Goal: Transaction & Acquisition: Purchase product/service

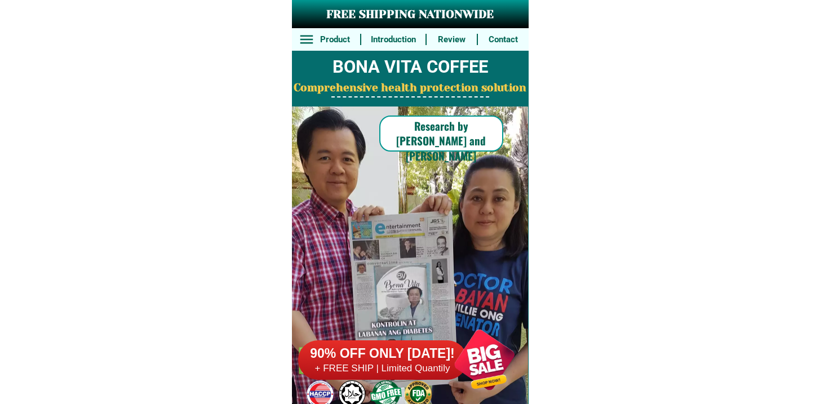
click at [420, 345] on h6 "90% OFF ONLY [DATE]!" at bounding box center [382, 353] width 169 height 17
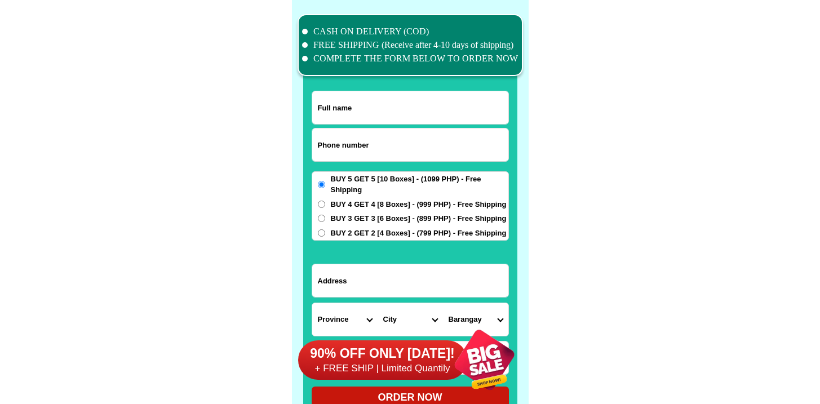
scroll to position [8761, 0]
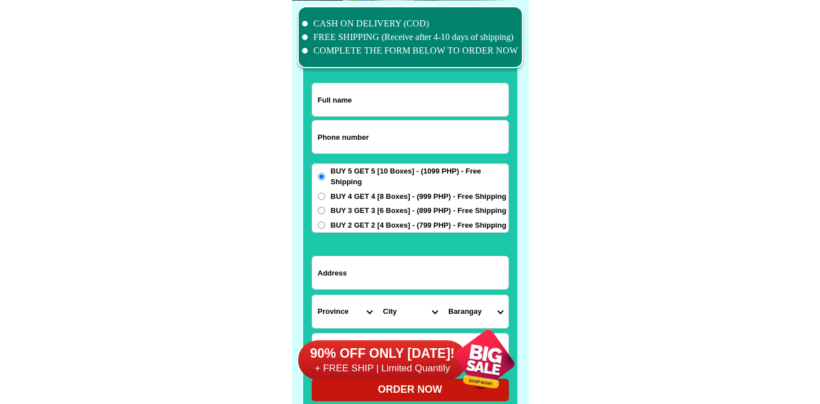
click at [347, 140] on input "Input phone_number" at bounding box center [410, 137] width 196 height 33
paste input "9923904763"
type input "09923904763"
click at [398, 104] on input "Input full_name" at bounding box center [410, 99] width 196 height 33
paste input "Tina bartolome"
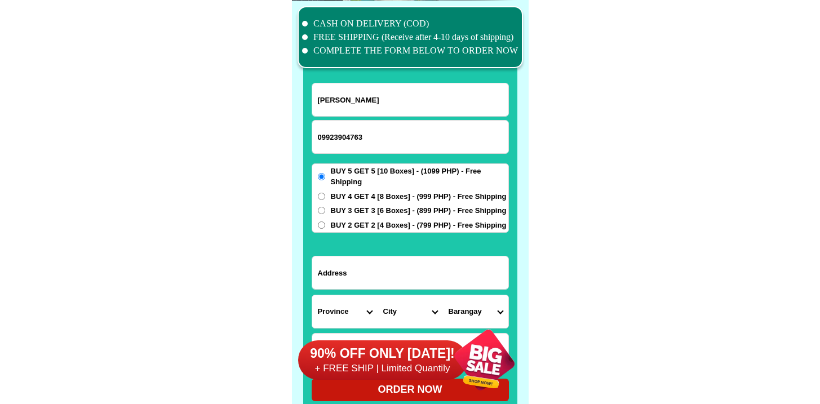
type input "Tina bartolome"
click at [398, 252] on form "Tina bartolome 09923904763 ORDER NOW Province Abra Agusan-del-norte Agusan-del-…" at bounding box center [410, 242] width 197 height 318
click at [393, 264] on input "Input address" at bounding box center [410, 272] width 196 height 33
paste input "69 afable St. Sagad,Pasig city"
type input "69 afable St. Sagad,Pasig city"
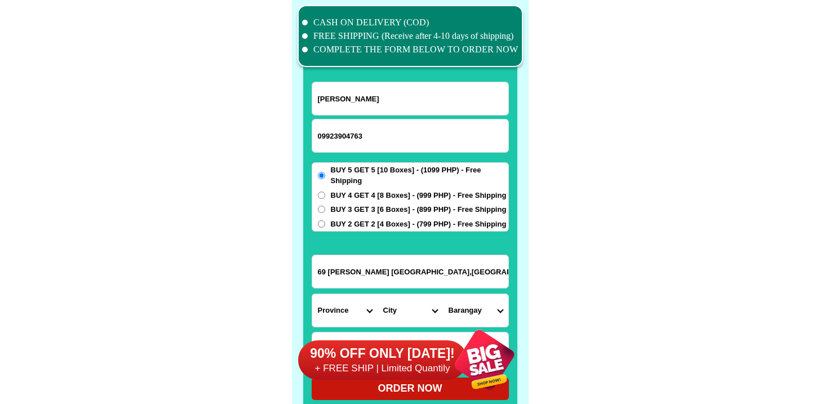
scroll to position [8903, 0]
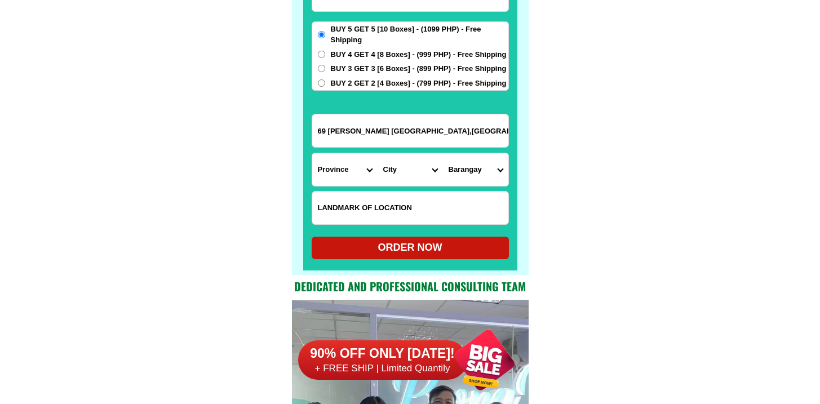
click at [420, 221] on input "Input LANDMARKOFLOCATION" at bounding box center [410, 208] width 196 height 33
paste input "Back of meralco Pasig office"
type input "Back of meralco Pasig office"
click at [335, 178] on select "Province Abra Agusan-del-norte Agusan-del-sur Aklan Albay Antique Apayao Aurora…" at bounding box center [344, 169] width 65 height 33
click at [335, 173] on select "Province Abra Agusan-del-norte Agusan-del-sur Aklan Albay Antique Apayao Aurora…" at bounding box center [344, 169] width 65 height 33
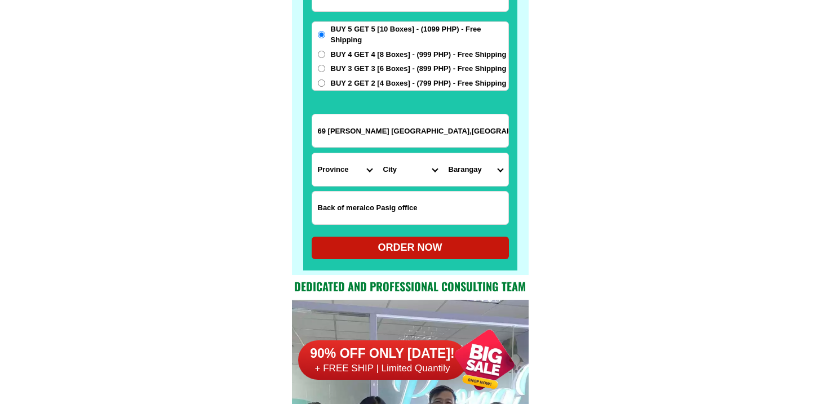
select select "63_219"
click at [312, 153] on select "Province Abra Agusan-del-norte Agusan-del-sur Aklan Albay Antique Apayao Aurora…" at bounding box center [344, 169] width 65 height 33
click at [414, 166] on select "City Binondo CALOOCAN Ermita Intramuros Las-pinas Makati Malabon-city Malate Ma…" at bounding box center [410, 169] width 65 height 33
select select "63_2196502"
click at [378, 153] on select "City Binondo CALOOCAN Ermita Intramuros Las-pinas Makati Malabon-city Malate Ma…" at bounding box center [410, 169] width 65 height 33
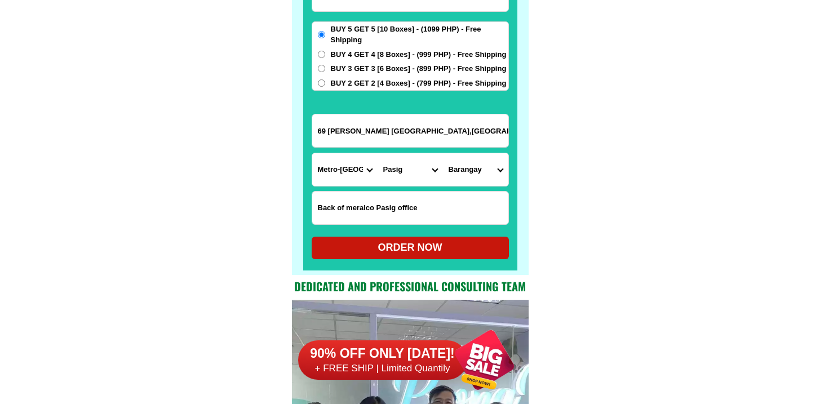
click at [471, 165] on select "Barangay Bagong ilog Bagong katipunan Bambang Buting Caniogan Dela paz Kalawaan…" at bounding box center [475, 169] width 65 height 33
select select "63_21965021656"
click at [443, 153] on select "Barangay Bagong ilog Bagong katipunan Bambang Buting Caniogan Dela paz Kalawaan…" at bounding box center [475, 169] width 65 height 33
click at [452, 238] on div "ORDER NOW" at bounding box center [410, 248] width 197 height 23
radio input "true"
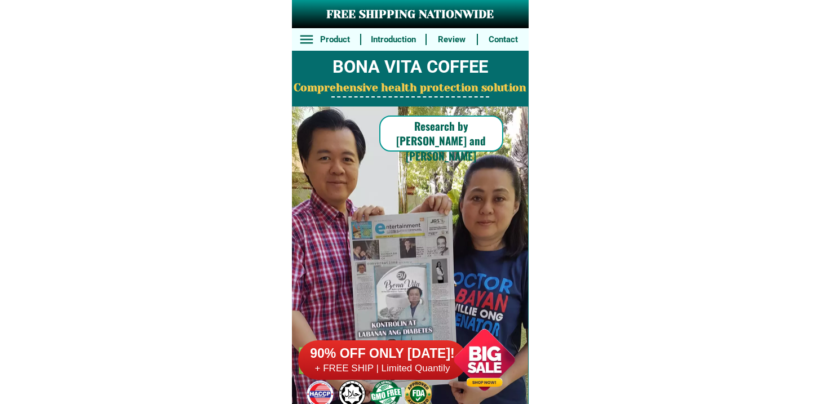
click at [405, 308] on div at bounding box center [403, 262] width 294 height 311
click at [360, 373] on h6 "+ FREE SHIP | Limited Quantily" at bounding box center [382, 368] width 169 height 12
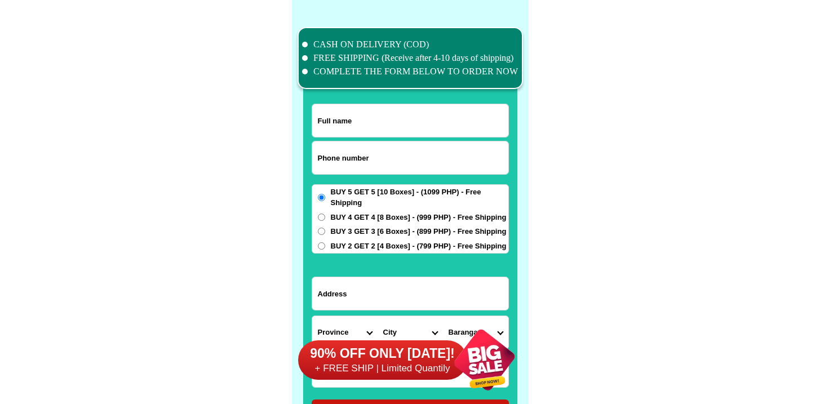
scroll to position [8761, 0]
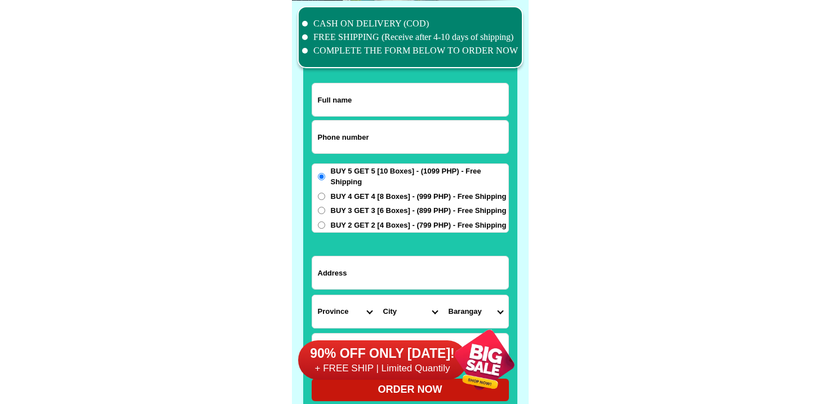
click at [405, 152] on input "Input phone_number" at bounding box center [410, 137] width 196 height 33
click at [405, 149] on input "Input phone_number" at bounding box center [410, 137] width 196 height 33
paste input "9473289769"
click at [313, 134] on input "9473289769" at bounding box center [410, 137] width 196 height 33
click at [316, 138] on input "9473289769" at bounding box center [410, 137] width 196 height 33
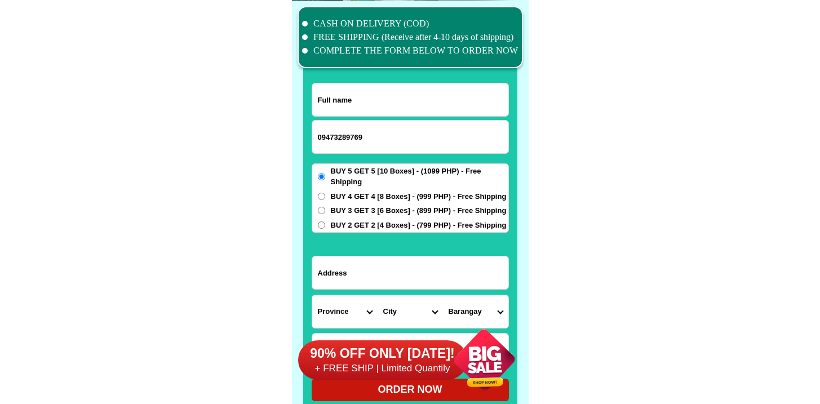
type input "09473289769"
click at [402, 96] on input "Input full_name" at bounding box center [410, 99] width 196 height 33
paste input "MarilouVibar"
type input "MarilouVibar"
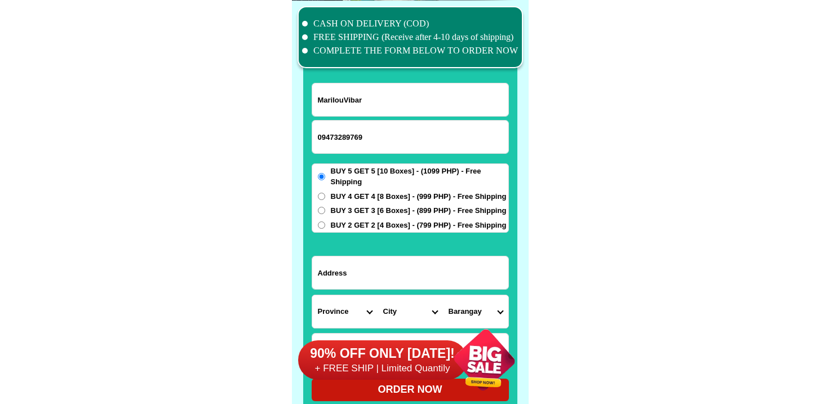
click at [370, 291] on form "MarilouVibar 09473289769 ORDER NOW Province Abra Agusan-del-norte Agusan-del-su…" at bounding box center [410, 242] width 197 height 318
click at [374, 281] on input "Input address" at bounding box center [410, 272] width 196 height 33
paste input "559 Purok 5 Sogong Ilawod Camalig Albay"
type input "559 Purok 5 Sogong Ilawod Camalig Albay"
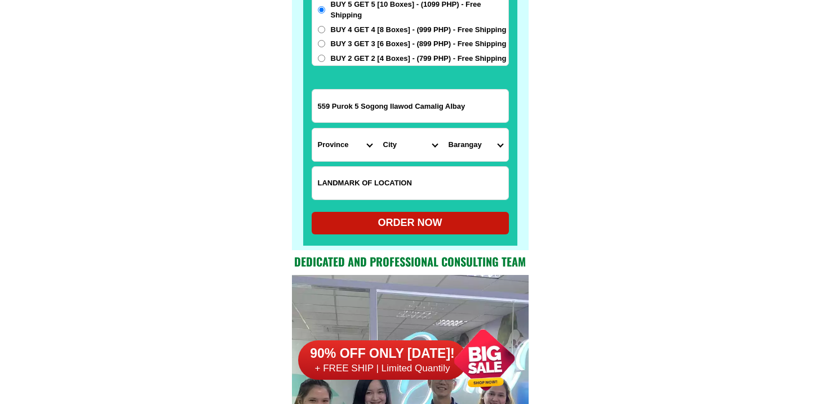
click at [381, 171] on input "Input LANDMARKOFLOCATION" at bounding box center [410, 183] width 196 height 33
paste input "Near Purok 5 Bridge of Ilawod Camalig Albay"
type input "Near Purok 5 Bridge of Ilawod Camalig Albay"
click at [330, 146] on select "Province Abra Agusan-del-norte Agusan-del-sur Aklan Albay Antique Apayao Aurora…" at bounding box center [344, 144] width 65 height 33
select select "63_402"
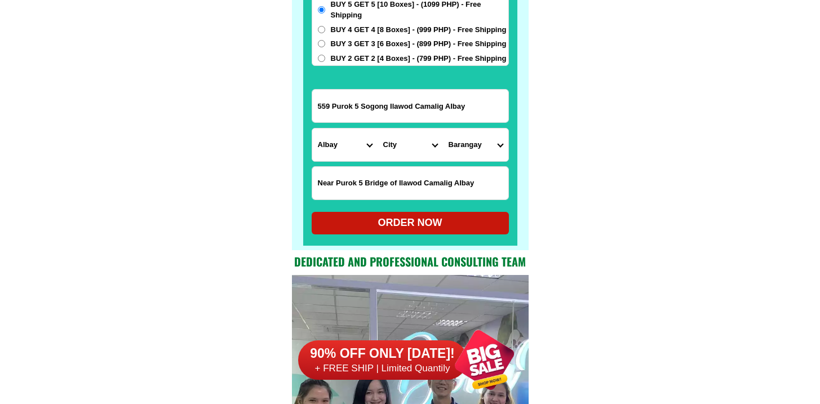
click at [312, 128] on select "Province Abra Agusan-del-norte Agusan-del-sur Aklan Albay Antique Apayao Aurora…" at bounding box center [344, 144] width 65 height 33
click at [398, 153] on select "City" at bounding box center [410, 144] width 65 height 33
select select "63_4027133"
click at [378, 128] on select "City Albay-malinao Albay-santo-domingo Bacacay Camalig Daraga Guinobatan Jovell…" at bounding box center [410, 144] width 65 height 33
click at [473, 144] on select "Barangay Anoling Baligang Bantonan Barangay 1 (pob.) Barangay 2 (pob.) Barangay…" at bounding box center [475, 144] width 65 height 33
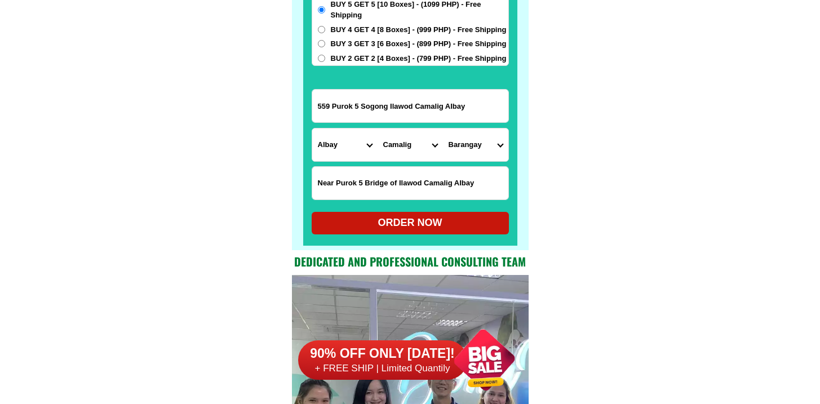
select select "63_40271338195"
click at [443, 128] on select "Barangay Anoling Baligang Bantonan Barangay 1 (pob.) Barangay 2 (pob.) Barangay…" at bounding box center [475, 144] width 65 height 33
click at [433, 227] on div "ORDER NOW" at bounding box center [410, 222] width 197 height 15
radio input "true"
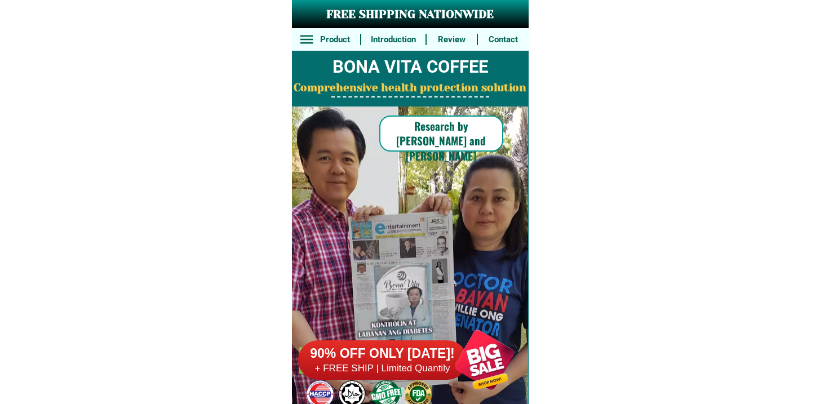
click at [400, 349] on h6 "90% OFF ONLY [DATE]!" at bounding box center [382, 353] width 169 height 17
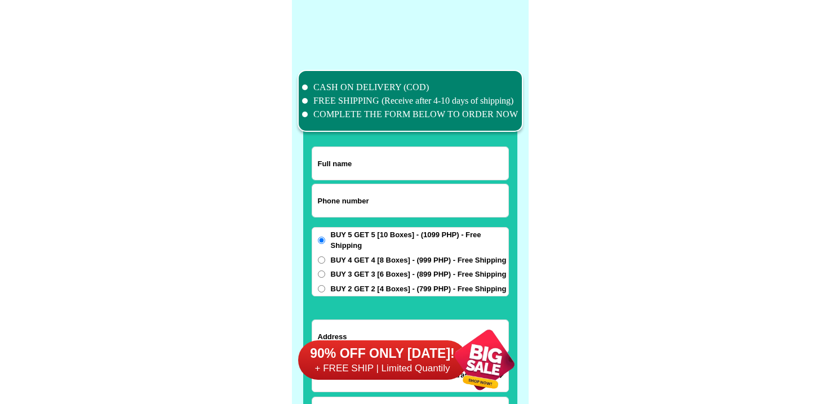
scroll to position [8761, 0]
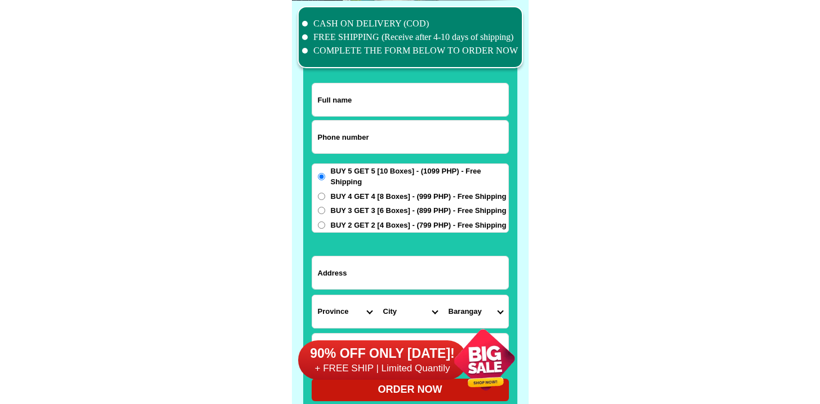
click at [388, 140] on input "Input phone_number" at bounding box center [410, 137] width 196 height 33
paste input "Southern-leyte Near Merry Hills Academy"
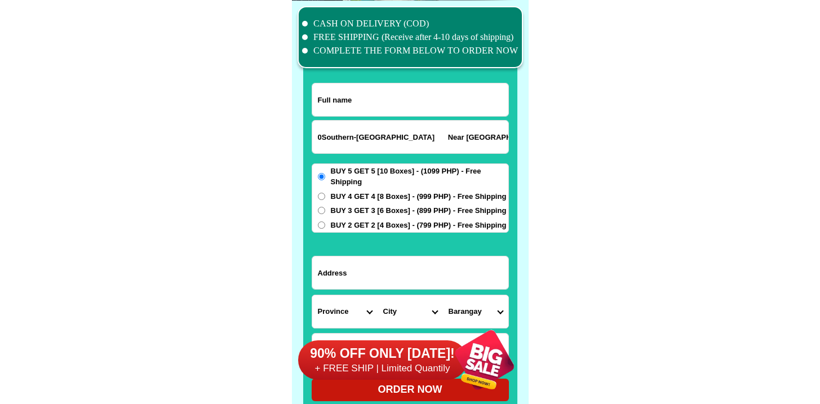
type input "0Southern-leyte Near Merry Hills Academy"
click at [389, 278] on input "Input address" at bounding box center [410, 272] width 196 height 33
paste input "Southern-leyte Near Merry Hills Academy"
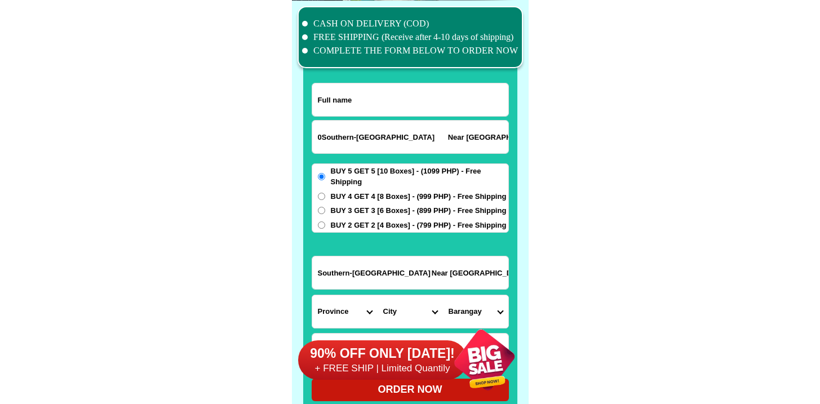
type input "Southern-leyte Near Merry Hills Academy"
click at [425, 142] on input "0Southern-leyte Near Merry Hills Academy" at bounding box center [410, 137] width 196 height 33
paste input "639656243694"
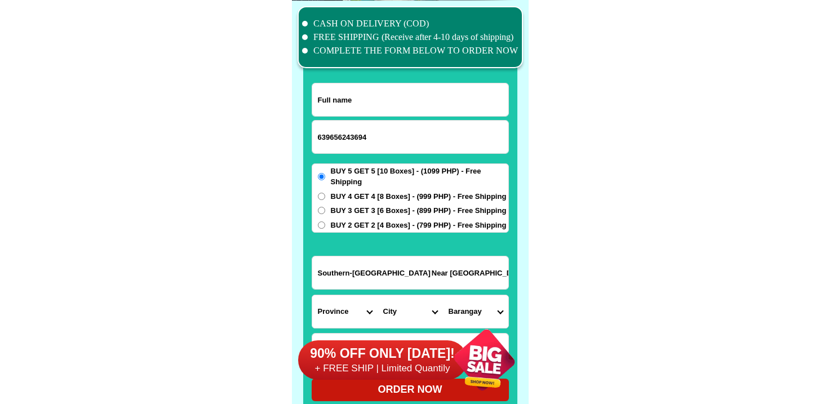
type input "639656243694"
click at [373, 105] on input "Input full_name" at bounding box center [410, 99] width 196 height 33
paste input "Hadassa Igsolo Subang"
type input "Hadassa Igsolo Subang"
click at [431, 266] on input "Southern-leyte Near Merry Hills Academy" at bounding box center [410, 272] width 196 height 33
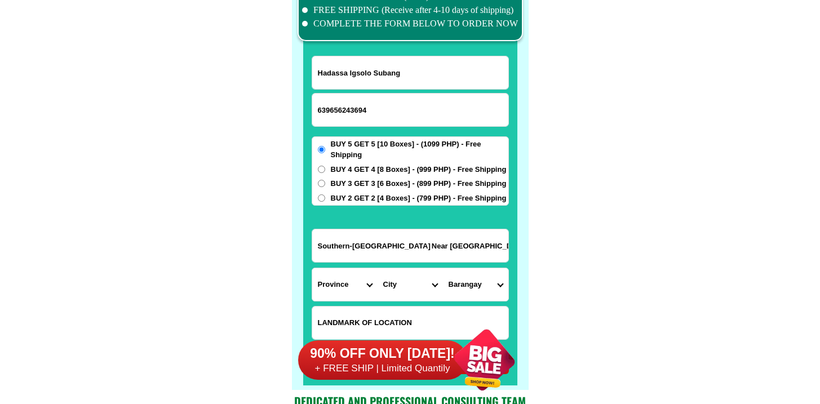
scroll to position [8788, 0]
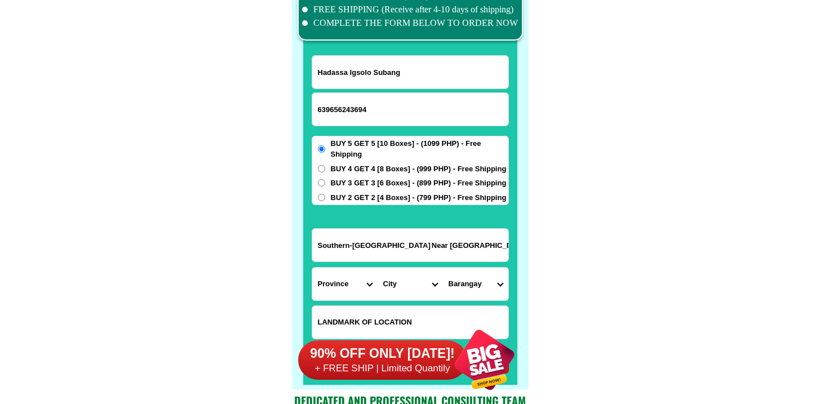
click at [348, 280] on select "Province Abra Agusan-del-norte Agusan-del-sur Aklan Albay Antique Apayao Aurora…" at bounding box center [344, 284] width 65 height 33
select select "63_976"
click at [312, 268] on select "Province Abra Agusan-del-norte Agusan-del-sur Aklan Albay Antique Apayao Aurora…" at bounding box center [344, 284] width 65 height 33
click at [416, 302] on form "Hadassa Igsolo Subang 639656243694 ORDER NOW Southern-leyte Near Merry Hills Ac…" at bounding box center [410, 214] width 197 height 318
click at [415, 299] on select "City Anahawan Hinunangan Hinundayan Libagon Limasawa Maasin-city Macrohon Pintu…" at bounding box center [410, 284] width 65 height 33
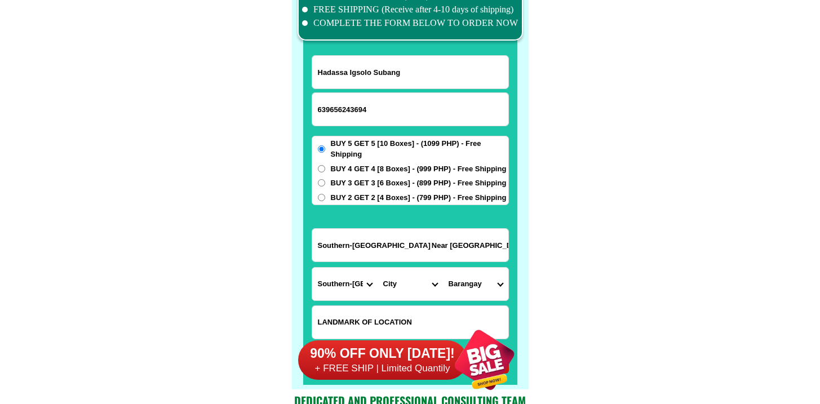
select select "63_9767286"
click at [378, 268] on select "City Anahawan Hinunangan Hinundayan Libagon Limasawa Maasin-city Macrohon Pintu…" at bounding box center [410, 284] width 65 height 33
click at [480, 292] on select "Barangay Abgao (pob.) Acasia Asuncion Bactul i Bactul ii Badiang Bagtican Basak…" at bounding box center [475, 284] width 65 height 33
select select "63_97672868602"
click at [443, 268] on select "Barangay Abgao (pob.) Acasia Asuncion Bactul i Bactul ii Badiang Bagtican Basak…" at bounding box center [475, 284] width 65 height 33
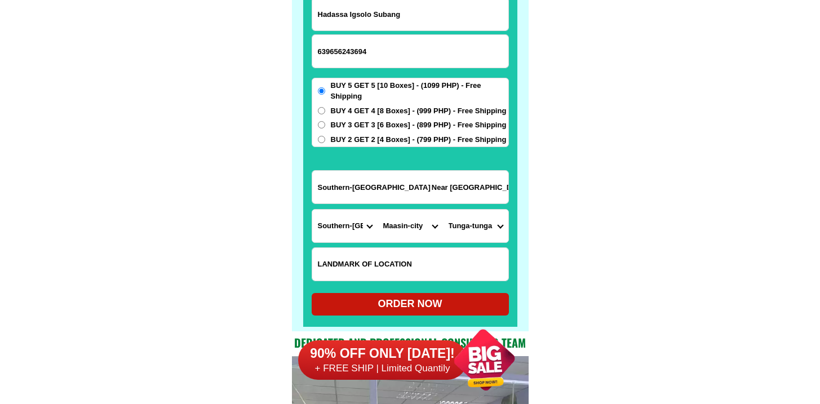
scroll to position [8846, 0]
click at [396, 302] on div "ORDER NOW" at bounding box center [410, 303] width 197 height 15
radio input "true"
